Goal: Register for event/course

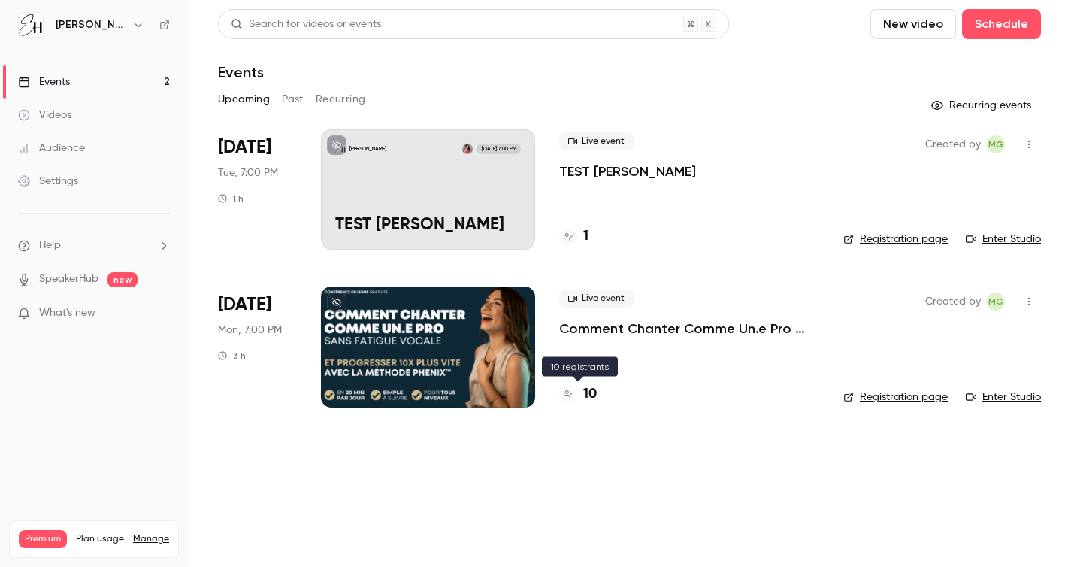
click at [568, 395] on icon at bounding box center [568, 393] width 9 height 9
